Goal: Information Seeking & Learning: Understand process/instructions

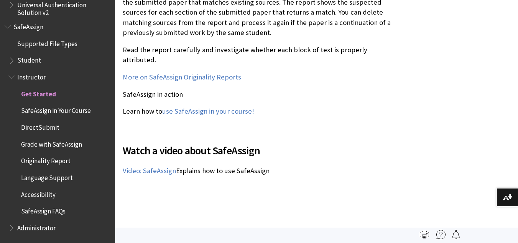
scroll to position [997, 0]
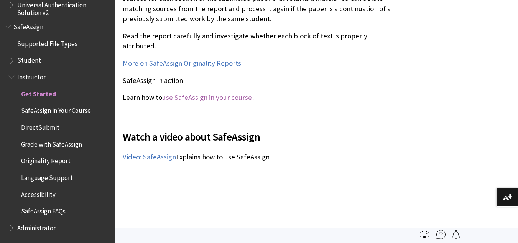
click at [220, 93] on link "use SafeAssign in your course!" at bounding box center [208, 97] width 92 height 9
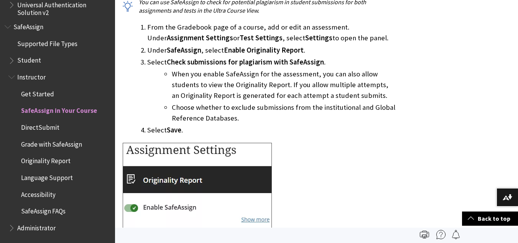
scroll to position [422, 0]
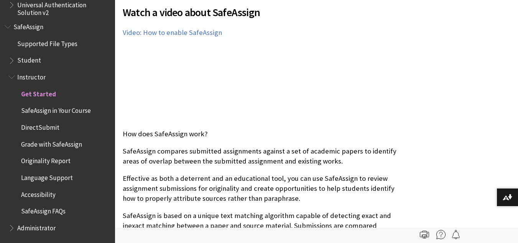
scroll to position [192, 0]
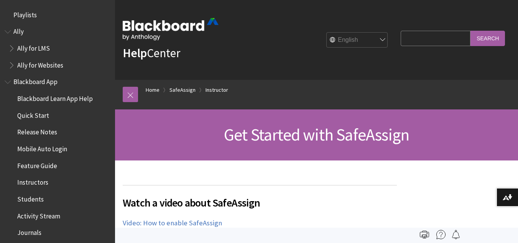
scroll to position [957, 0]
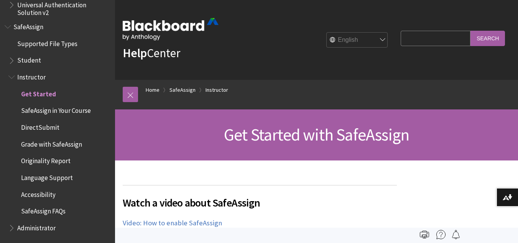
click at [55, 144] on span "Grade with SafeAssign" at bounding box center [51, 143] width 61 height 10
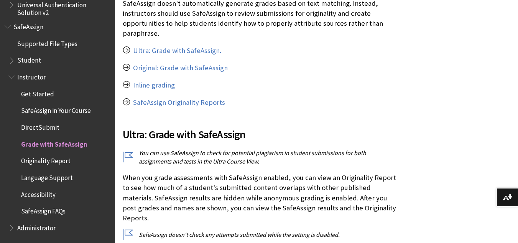
scroll to position [192, 0]
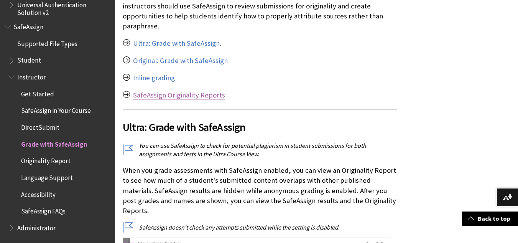
click at [203, 94] on link "SafeAssign Originality Reports" at bounding box center [179, 94] width 92 height 9
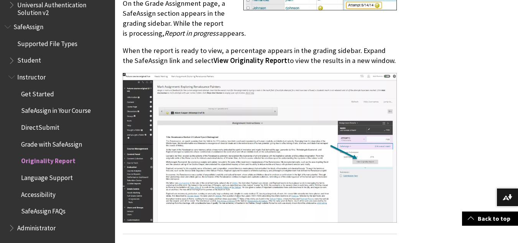
scroll to position [498, 0]
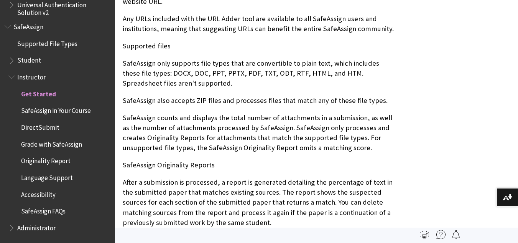
scroll to position [805, 0]
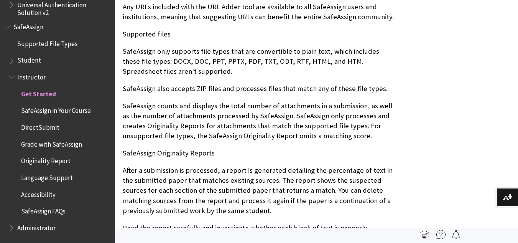
click at [58, 161] on span "Originality Report" at bounding box center [45, 160] width 49 height 10
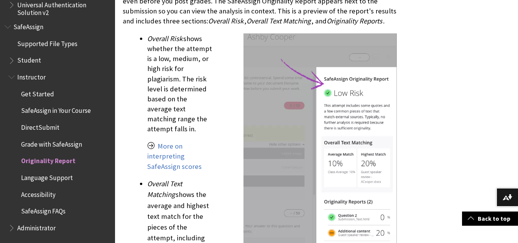
scroll to position [959, 0]
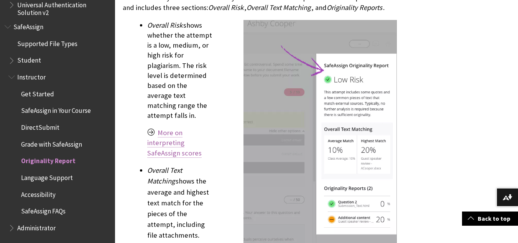
click at [168, 128] on link "More on interpreting SafeAssign scores" at bounding box center [174, 142] width 54 height 29
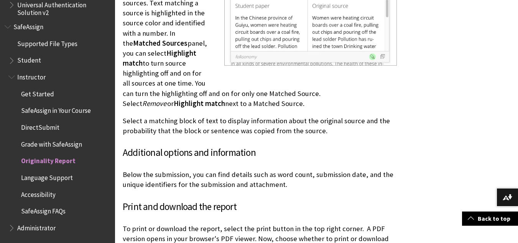
scroll to position [2147, 0]
